Goal: Share content

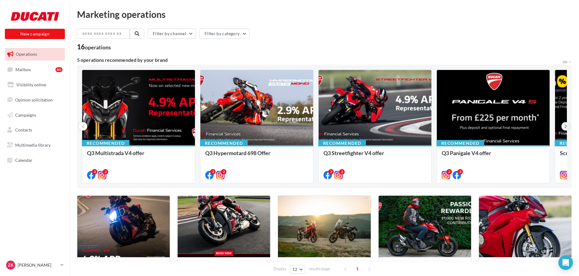
click at [566, 126] on icon at bounding box center [566, 126] width 3 height 6
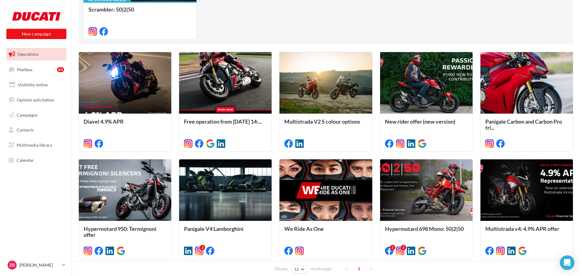
scroll to position [133, 0]
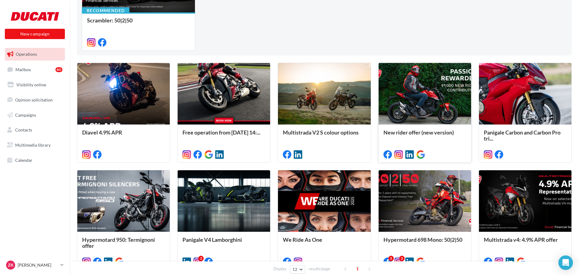
click at [433, 114] on div at bounding box center [425, 94] width 93 height 62
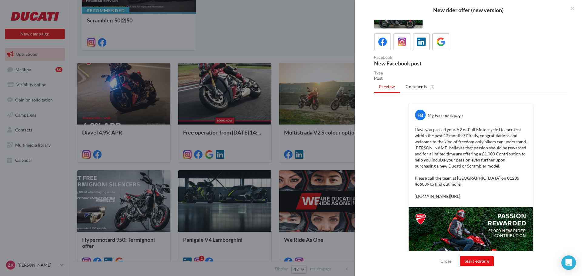
scroll to position [0, 0]
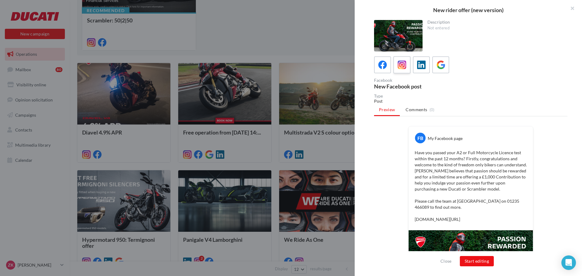
click at [397, 65] on div at bounding box center [402, 64] width 11 height 11
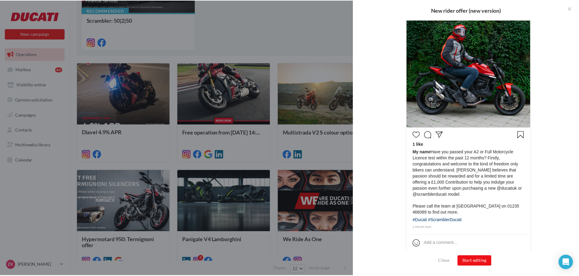
scroll to position [183, 0]
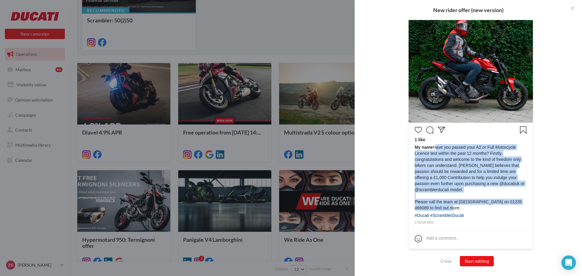
drag, startPoint x: 433, startPoint y: 147, endPoint x: 438, endPoint y: 183, distance: 36.6
click at [446, 207] on span "My name Have you passed your A2 or Full Motorcycle Licence test within the past…" at bounding box center [471, 177] width 112 height 67
copy span "Have you passed your A2 or Full Motorcycle Licence test within the past 12 mont…"
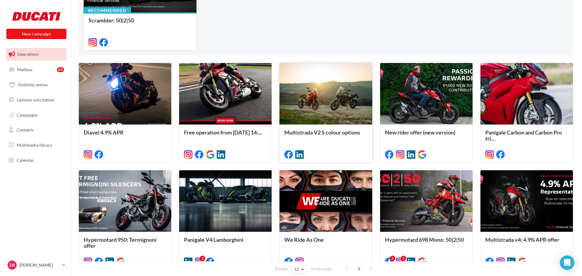
scroll to position [163, 0]
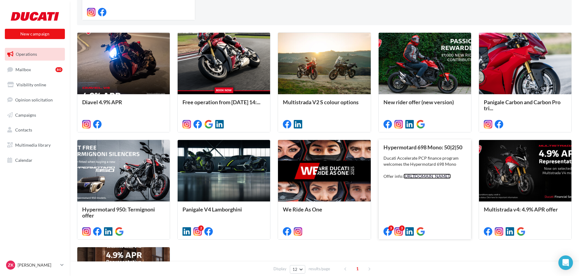
click at [433, 179] on link "[URL][DOMAIN_NAME].." at bounding box center [427, 176] width 47 height 5
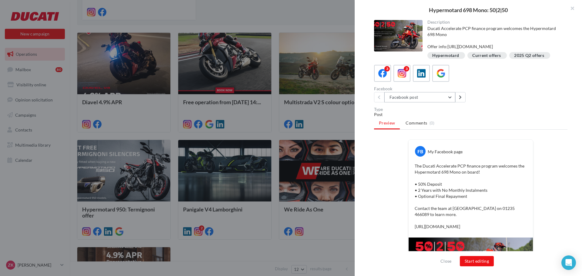
click at [445, 103] on button "Facebook post" at bounding box center [420, 97] width 71 height 10
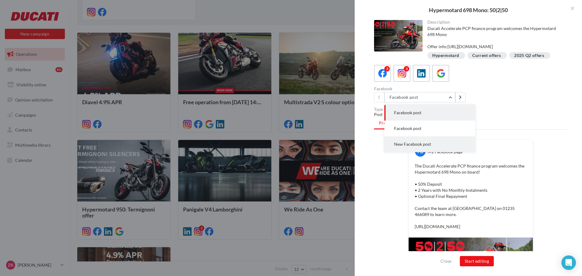
click at [438, 151] on button "New Facebook post" at bounding box center [430, 145] width 91 height 16
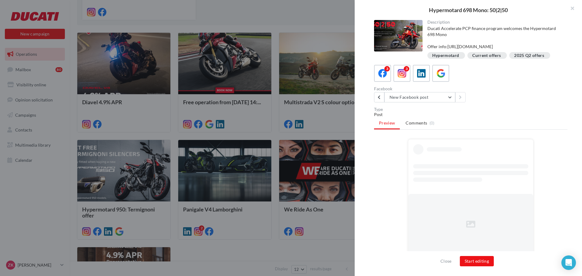
scroll to position [9, 0]
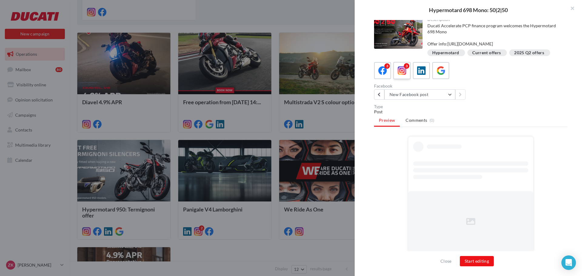
click at [406, 73] on icon at bounding box center [402, 70] width 9 height 9
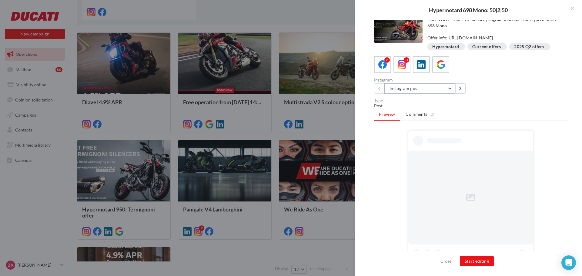
click at [423, 94] on button "Instagram post" at bounding box center [420, 88] width 71 height 10
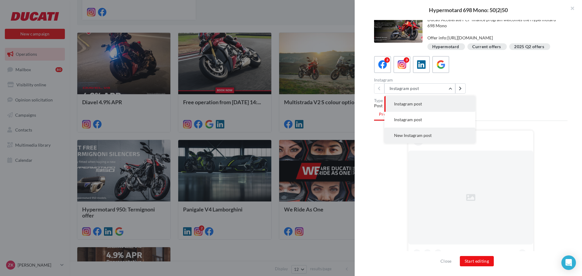
click at [420, 138] on button "New Instagram post" at bounding box center [430, 136] width 91 height 16
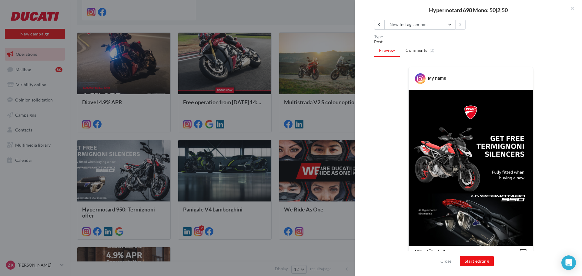
scroll to position [103, 0]
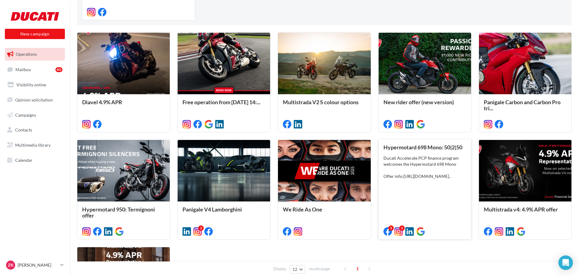
click at [428, 147] on span "Hypermotard 698 Mono: 50|2|50" at bounding box center [423, 147] width 79 height 7
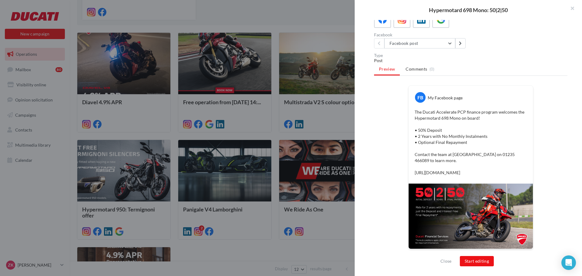
scroll to position [66, 0]
click at [423, 38] on button "Facebook post" at bounding box center [420, 43] width 71 height 10
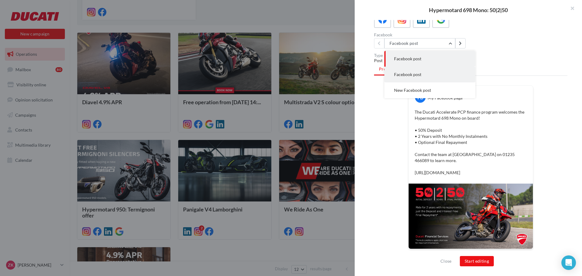
click at [430, 69] on button "Facebook post" at bounding box center [430, 75] width 91 height 16
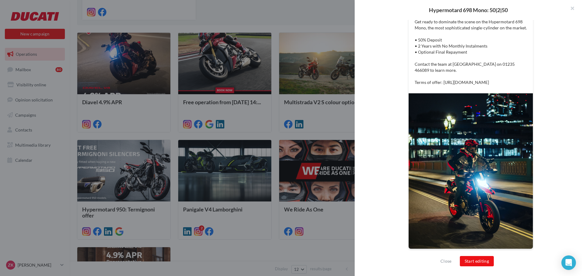
scroll to position [5, 0]
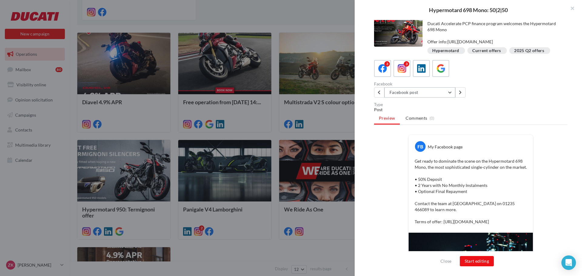
click at [418, 98] on button "Facebook post" at bounding box center [420, 92] width 71 height 10
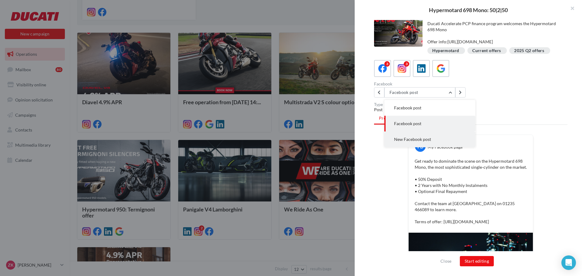
click at [422, 142] on button "New Facebook post" at bounding box center [430, 140] width 91 height 16
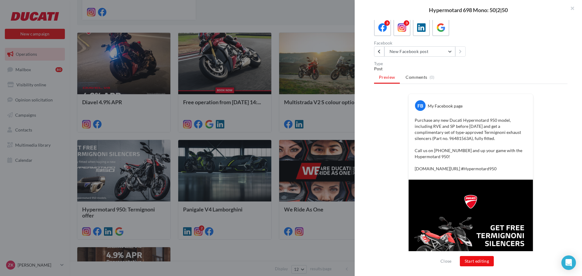
scroll to position [35, 0]
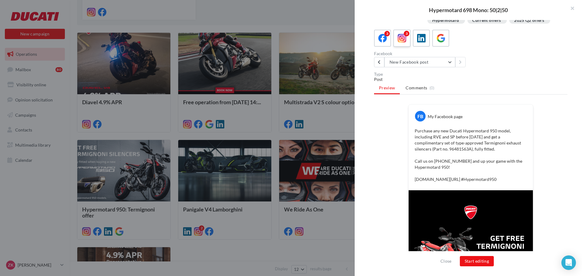
click at [404, 43] on icon at bounding box center [402, 38] width 9 height 9
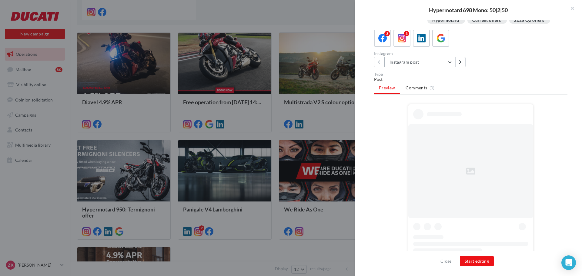
click at [433, 67] on button "Instagram post" at bounding box center [420, 62] width 71 height 10
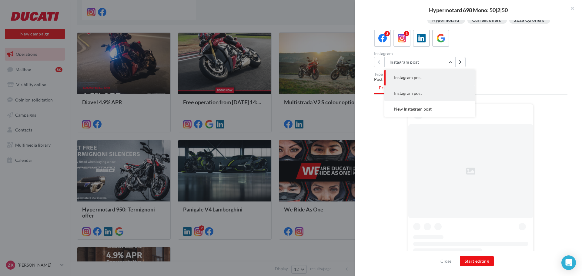
click at [423, 99] on button "Instagram post" at bounding box center [430, 94] width 91 height 16
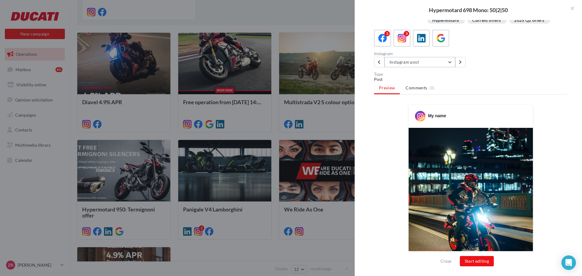
click at [443, 67] on button "Instagram post" at bounding box center [420, 62] width 71 height 10
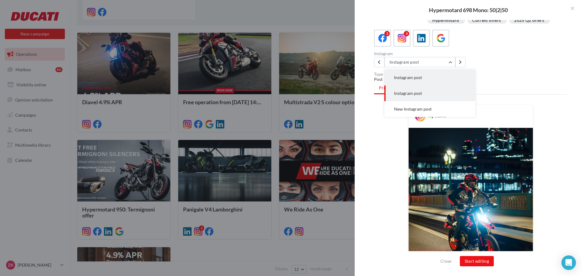
click at [413, 80] on span "Instagram post" at bounding box center [408, 77] width 28 height 5
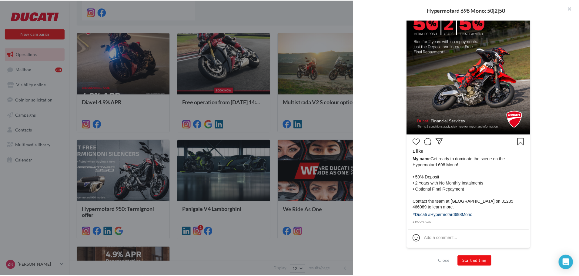
scroll to position [159, 0]
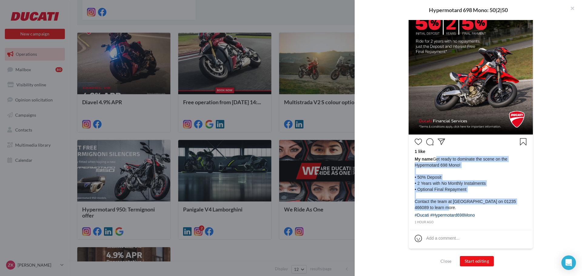
drag, startPoint x: 433, startPoint y: 160, endPoint x: 441, endPoint y: 206, distance: 46.8
click at [441, 206] on span "My name Get ready to dominate the scene on the Hypermotard 698 Mono! • 50% Depo…" at bounding box center [471, 183] width 112 height 55
copy span "Get ready to dominate the scene on the Hypermotard 698 Mono! • 50% Deposit • 2 …"
